Goal: Task Accomplishment & Management: Manage account settings

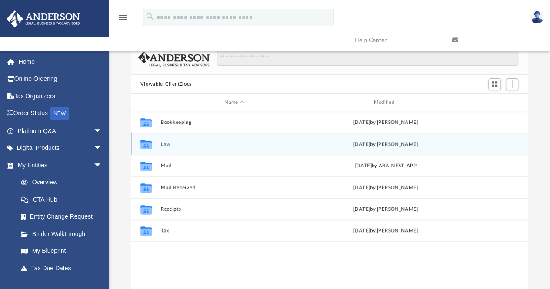
scroll to position [20, 0]
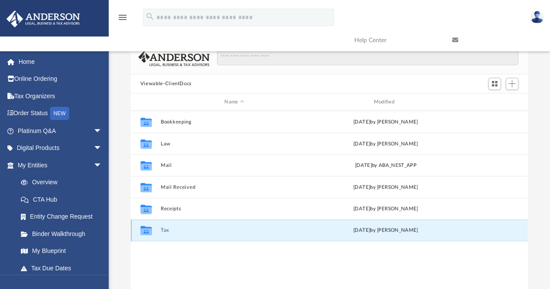
click at [168, 230] on button "Tax" at bounding box center [233, 231] width 147 height 6
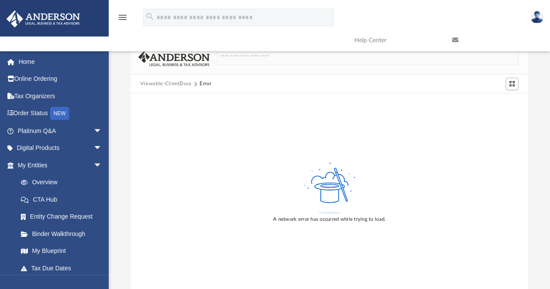
click at [165, 83] on button "Viewable-ClientDocs" at bounding box center [165, 84] width 51 height 8
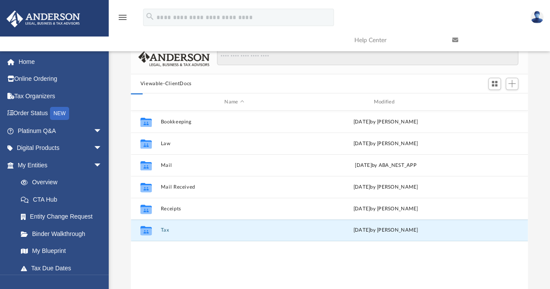
scroll to position [191, 390]
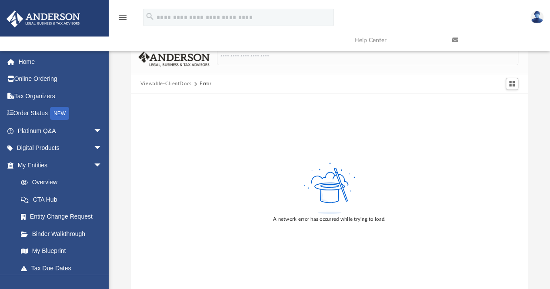
click at [123, 113] on div "Difficulty viewing your box folder? You can also access your account directly o…" at bounding box center [329, 167] width 441 height 247
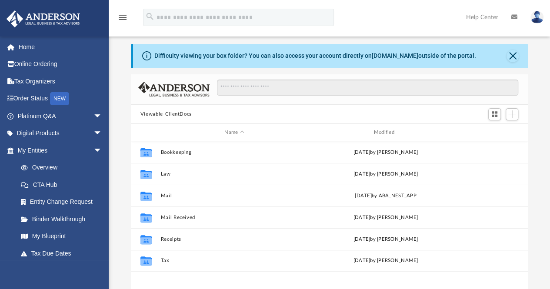
scroll to position [191, 390]
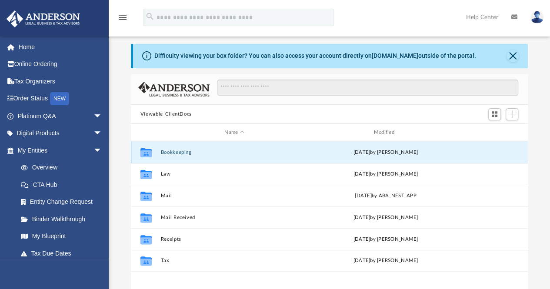
click at [185, 153] on button "Bookkeeping" at bounding box center [233, 152] width 147 height 6
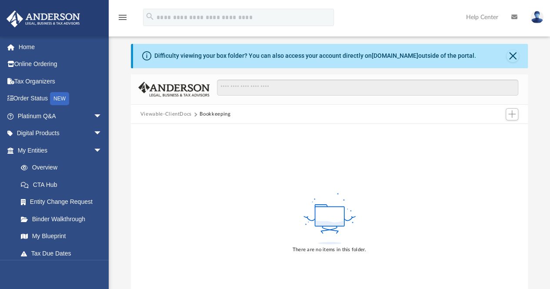
click at [176, 111] on button "Viewable-ClientDocs" at bounding box center [165, 114] width 51 height 8
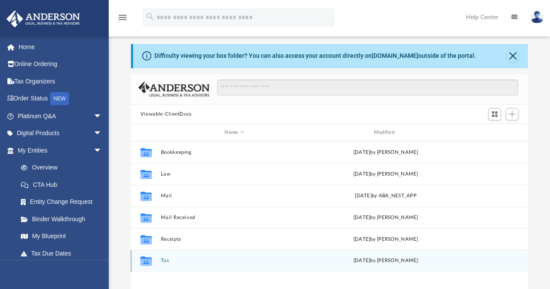
click at [164, 263] on div "Collaborated Folder Tax [DATE] by [PERSON_NAME]" at bounding box center [329, 261] width 397 height 22
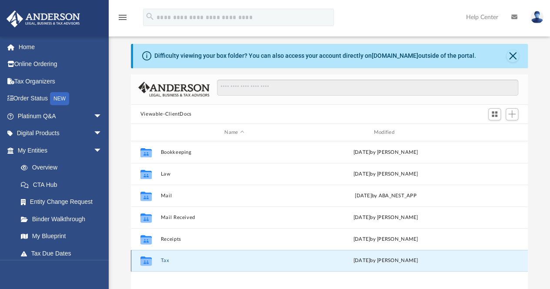
click at [166, 258] on button "Tax" at bounding box center [233, 261] width 147 height 6
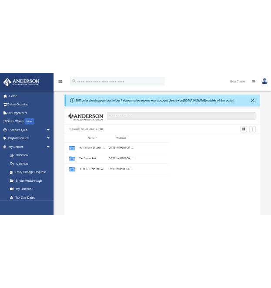
scroll to position [7, 7]
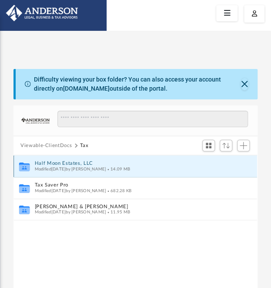
click at [46, 165] on button "Half Moon Estates, LLC" at bounding box center [129, 164] width 189 height 6
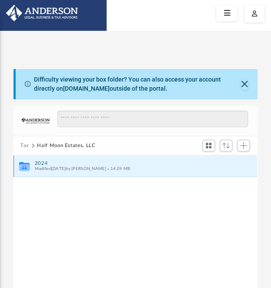
click at [44, 163] on button "2024" at bounding box center [129, 164] width 189 height 6
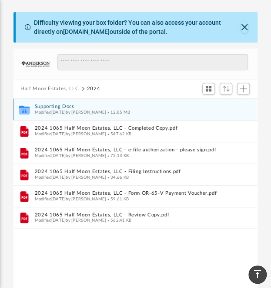
scroll to position [77, 0]
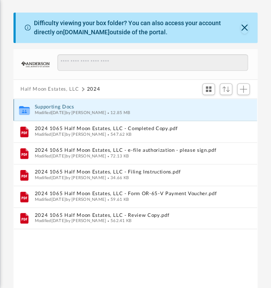
click at [58, 105] on button "Supporting Docs" at bounding box center [129, 108] width 189 height 6
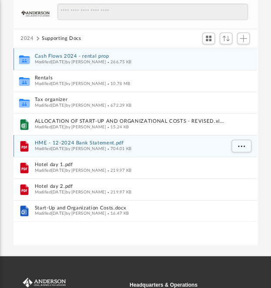
scroll to position [128, 0]
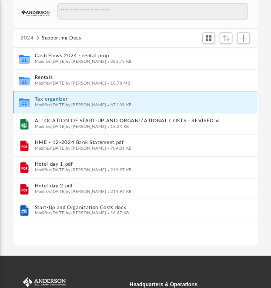
click at [47, 99] on button "Tax organizer" at bounding box center [129, 100] width 189 height 6
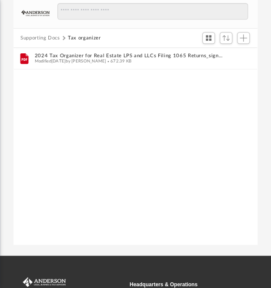
click at [43, 38] on button "Supporting Docs" at bounding box center [40, 38] width 40 height 8
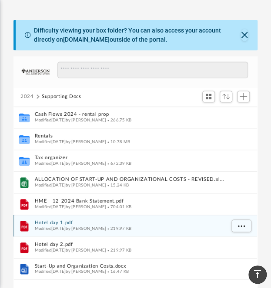
scroll to position [69, 0]
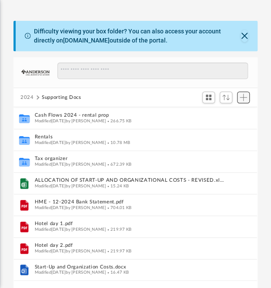
click at [247, 96] on button "Add" at bounding box center [243, 98] width 13 height 12
click at [226, 114] on li "Upload" at bounding box center [231, 114] width 28 height 9
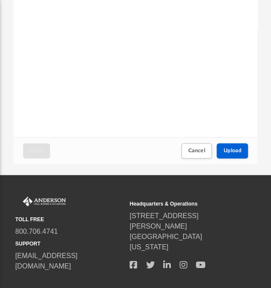
scroll to position [211, 0]
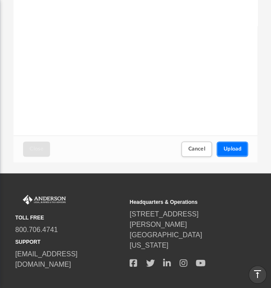
click at [236, 152] on button "Upload" at bounding box center [231, 149] width 31 height 15
